Goal: Task Accomplishment & Management: Use online tool/utility

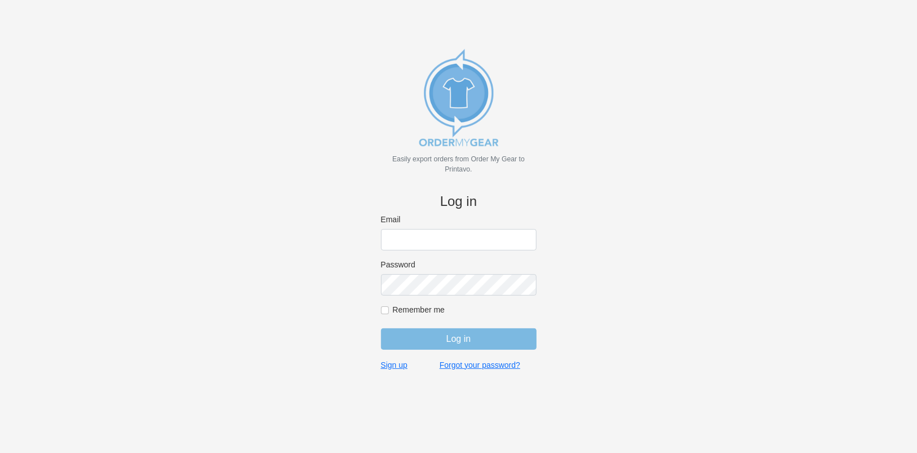
type input "[EMAIL_ADDRESS][DOMAIN_NAME]"
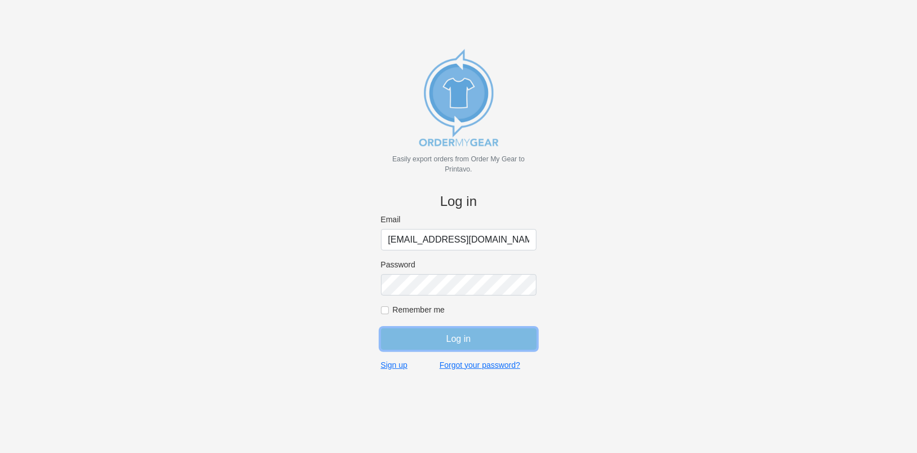
click at [467, 338] on input "Log in" at bounding box center [459, 338] width 156 height 21
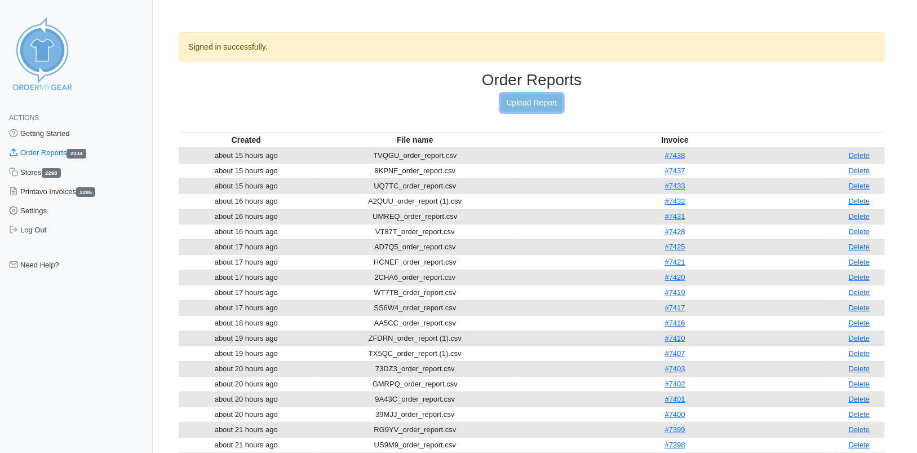
click at [537, 98] on link "Upload Report" at bounding box center [531, 102] width 61 height 17
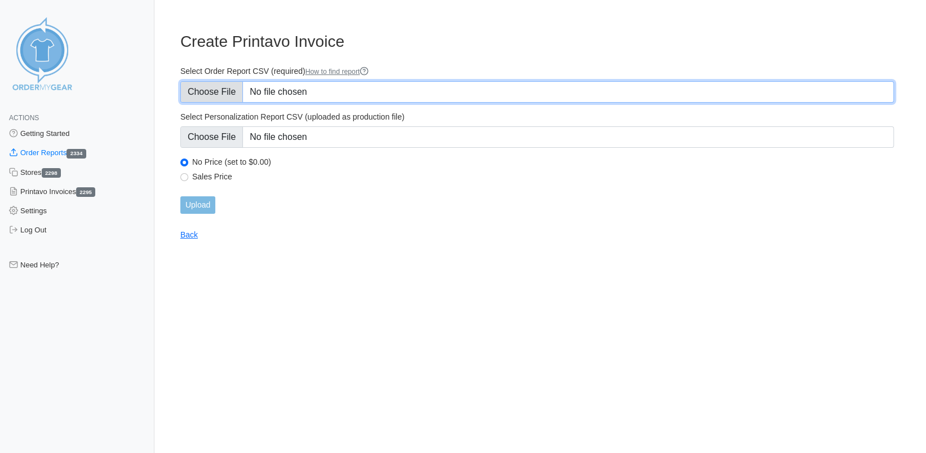
click at [221, 90] on input "Select Order Report CSV (required) How to find report" at bounding box center [537, 91] width 714 height 21
type input "C:\fakepath\6Y24V_order_report.csv"
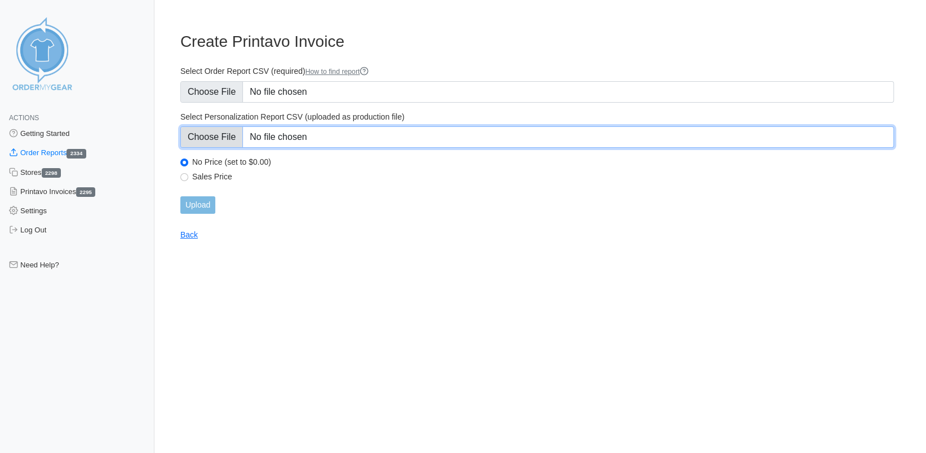
click at [212, 140] on input "Select Personalization Report CSV (uploaded as production file)" at bounding box center [537, 136] width 714 height 21
type input "C:\fakepath\6Y24V_personalization_report.csv"
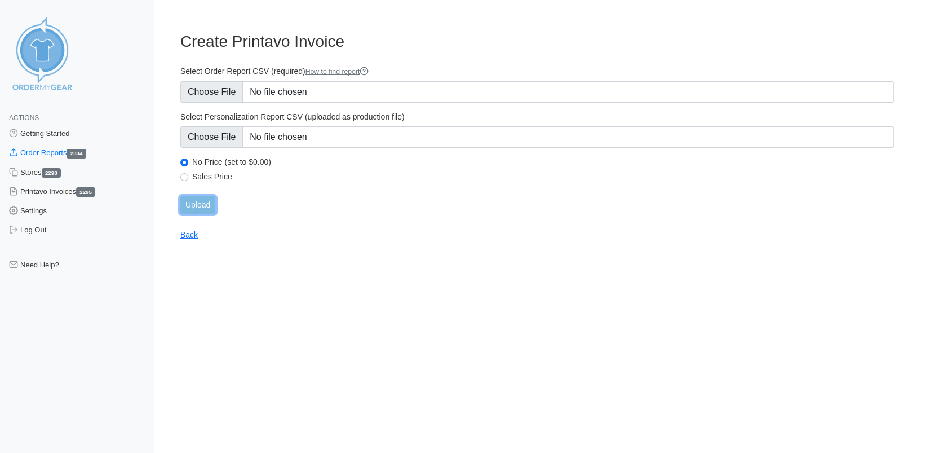
click at [200, 209] on input "Upload" at bounding box center [197, 204] width 35 height 17
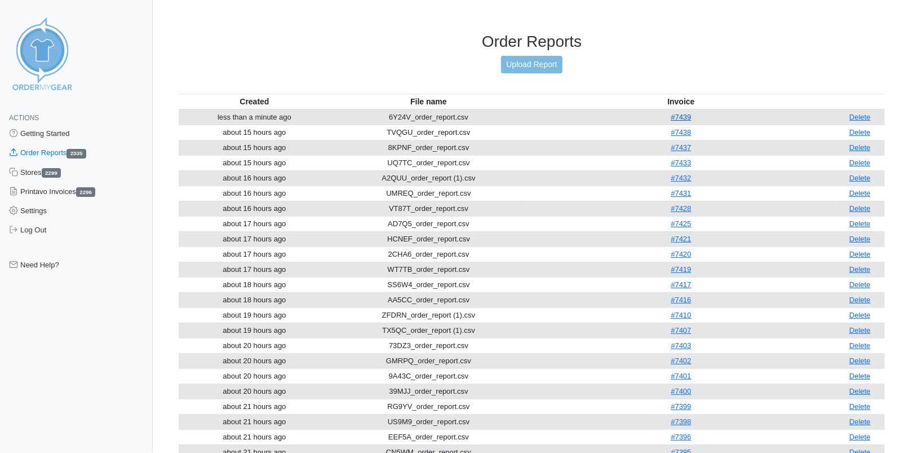
click at [682, 116] on link "#7439" at bounding box center [681, 117] width 20 height 8
